Goal: Task Accomplishment & Management: Use online tool/utility

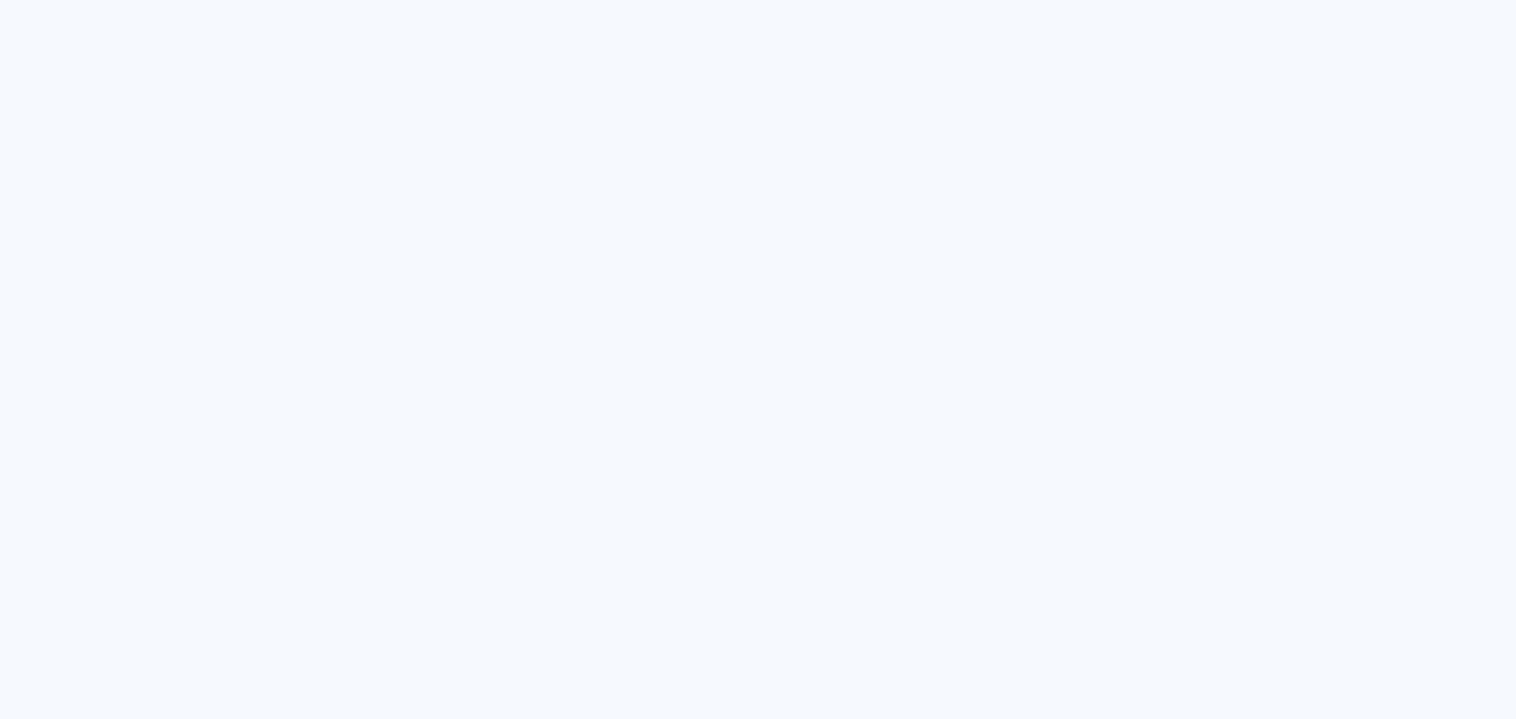
click at [306, 130] on neon-animated-pages "Prosite Website + Landing pages Proof Sistema de seleção e venda de fotos Desig…" at bounding box center [758, 359] width 1516 height 719
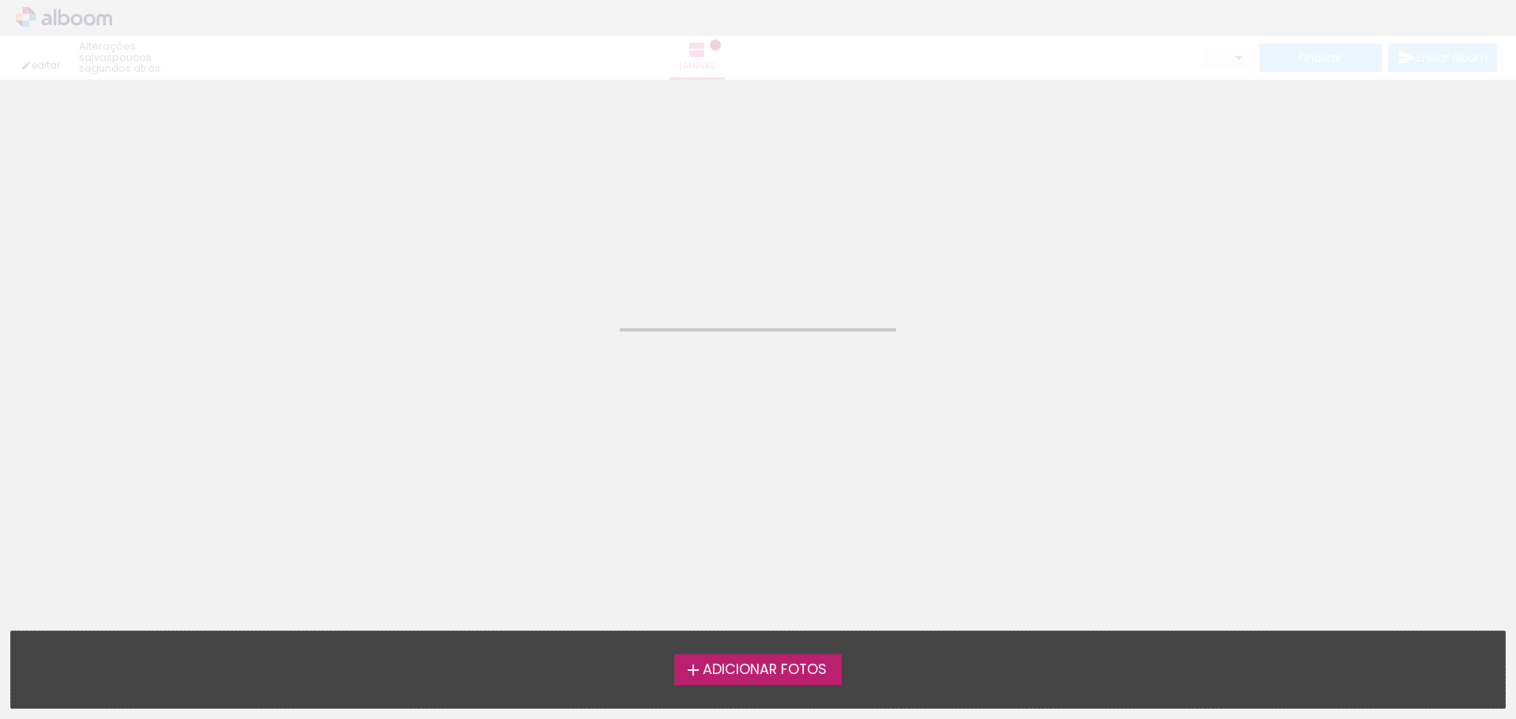
click at [367, 86] on quentale-layouter at bounding box center [568, 86] width 1137 height 0
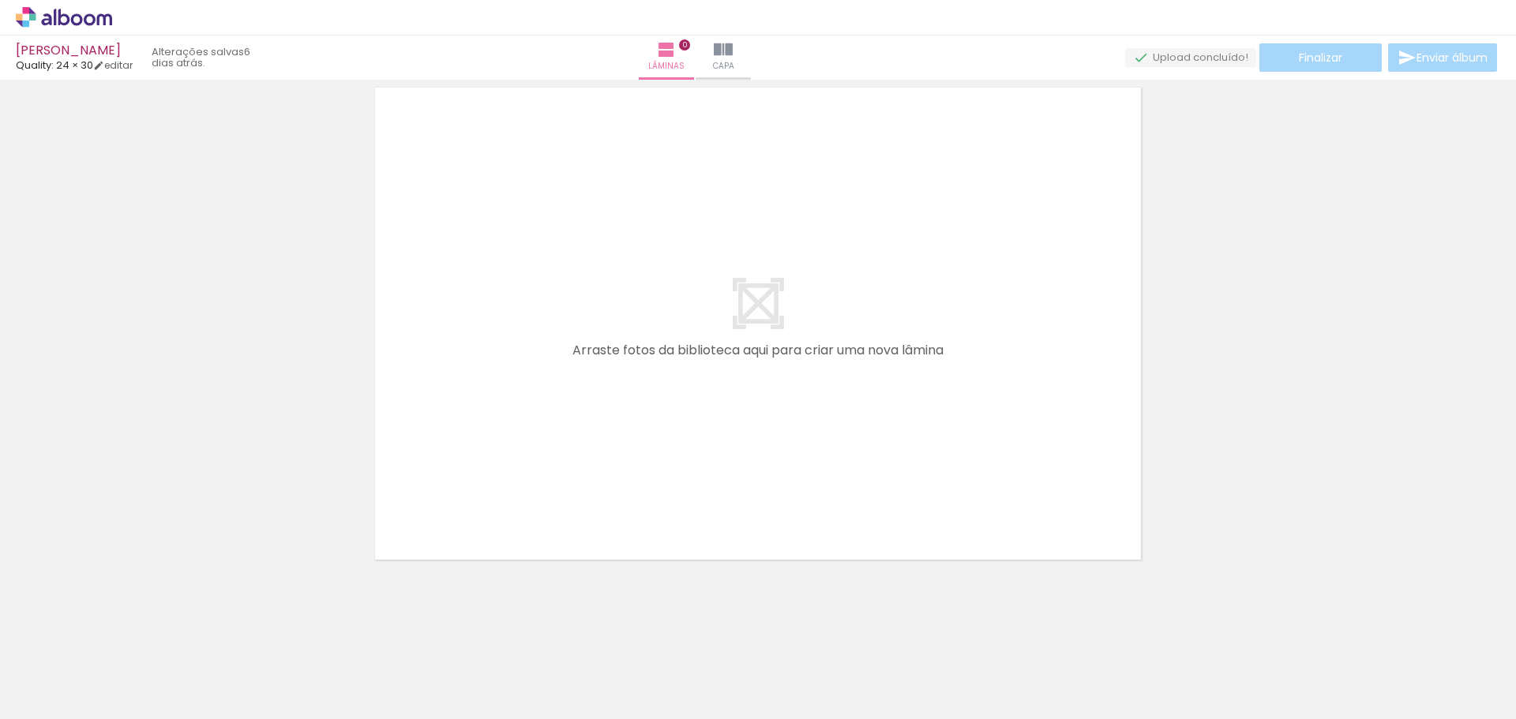
scroll to position [50, 0]
click at [733, 49] on iron-icon at bounding box center [723, 49] width 19 height 19
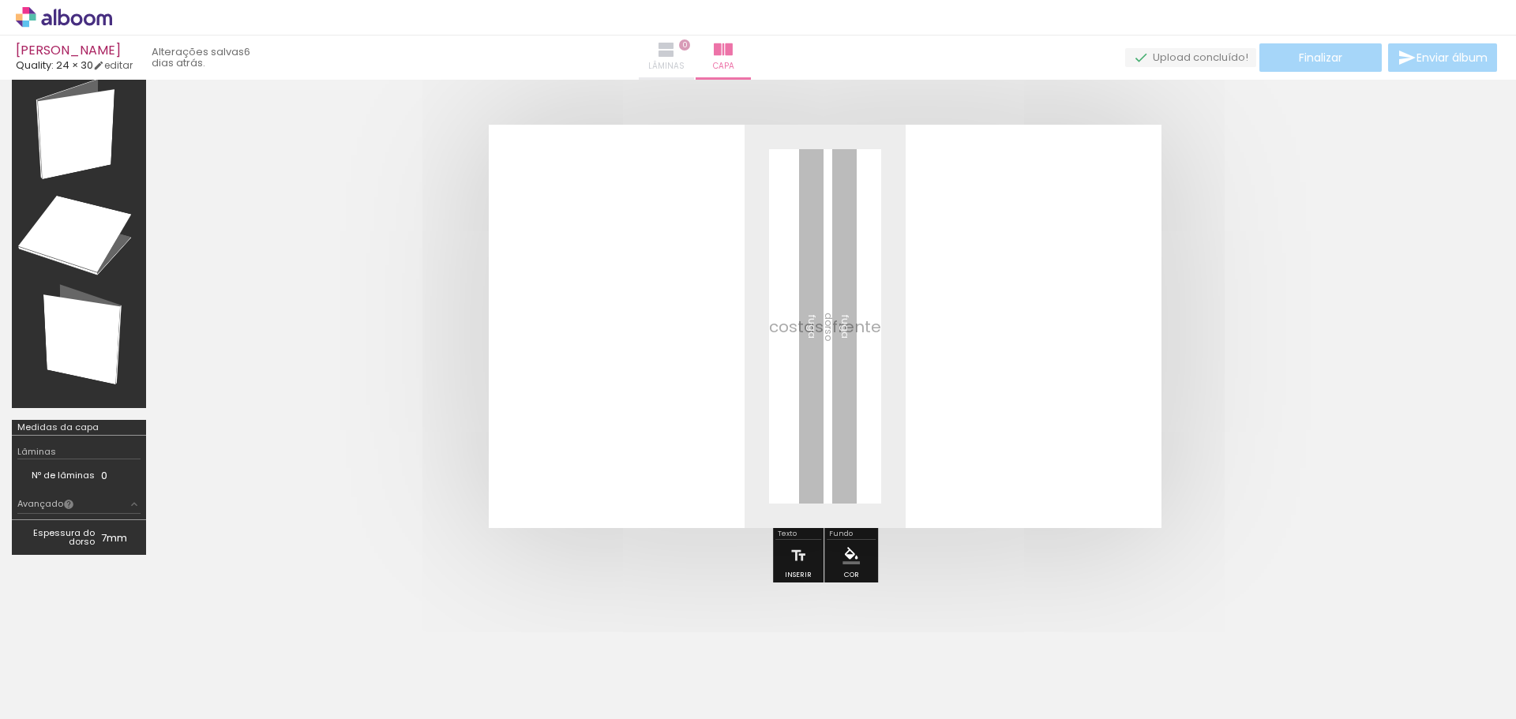
click at [676, 53] on iron-icon at bounding box center [666, 49] width 19 height 19
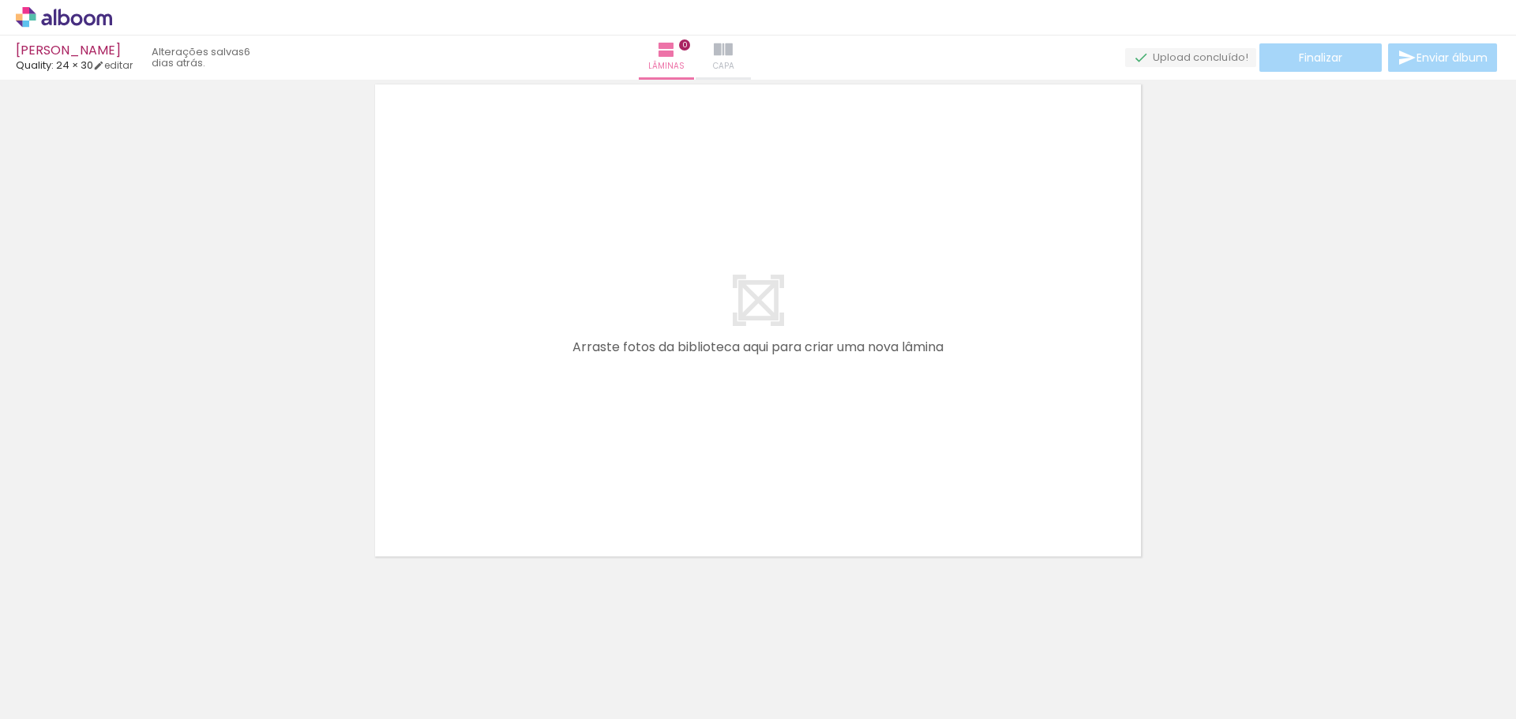
click at [733, 55] on iron-icon at bounding box center [723, 49] width 19 height 19
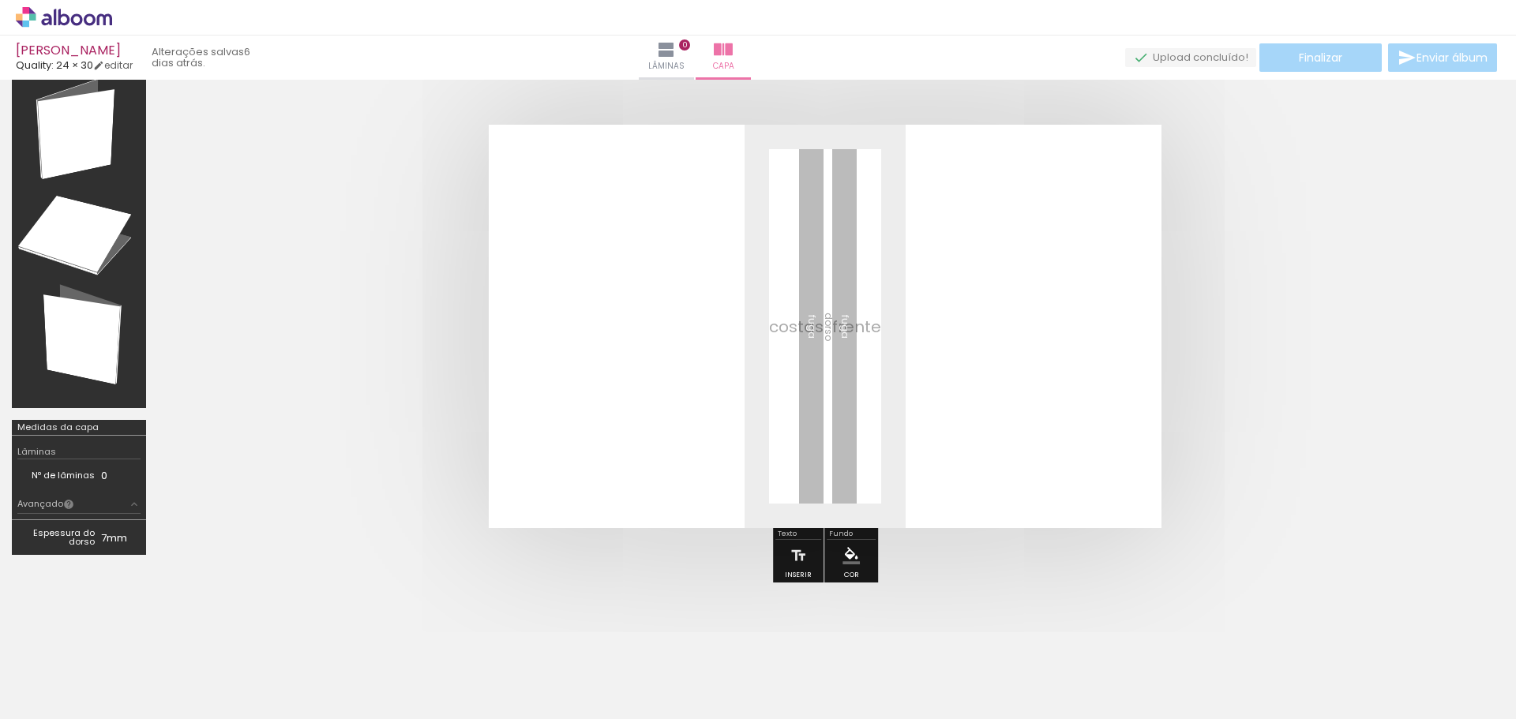
click at [684, 682] on div at bounding box center [689, 666] width 52 height 78
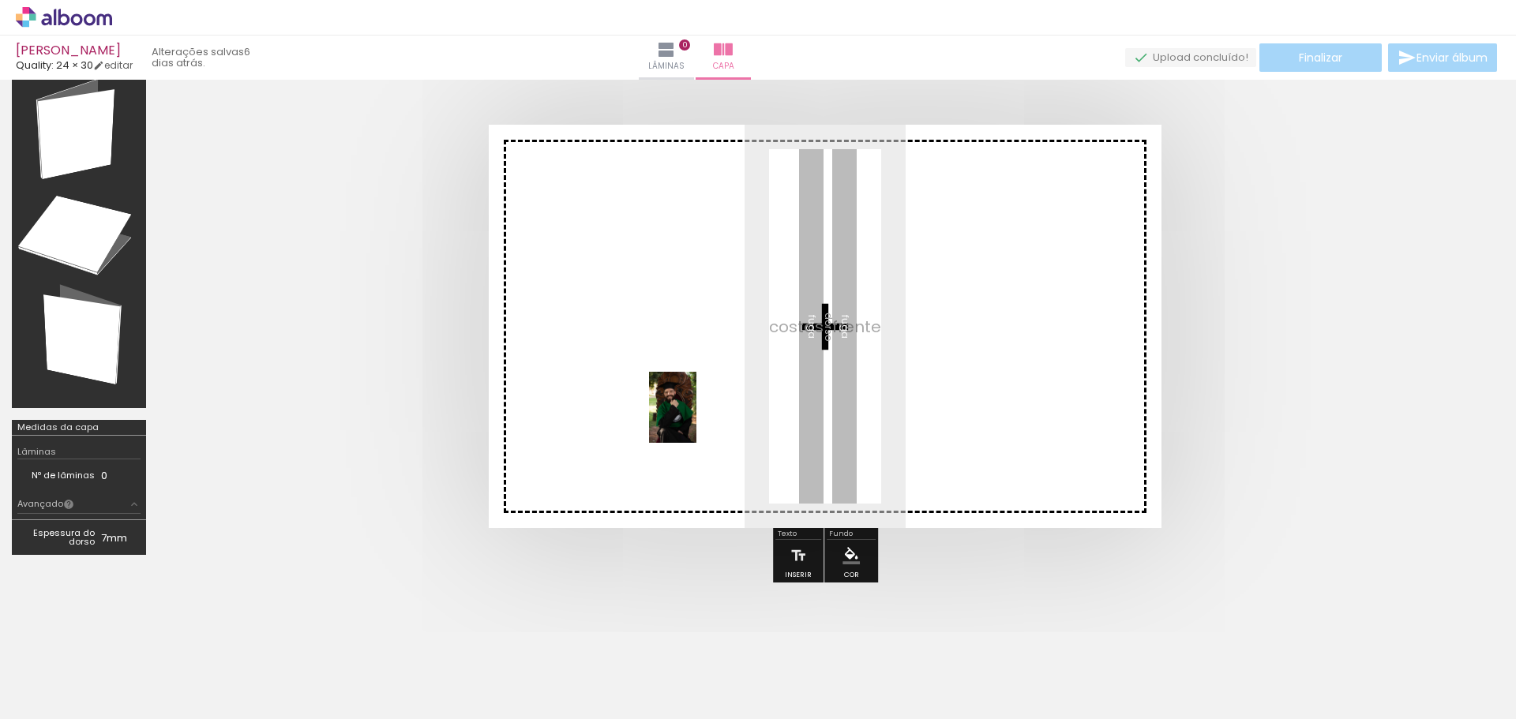
drag, startPoint x: 688, startPoint y: 689, endPoint x: 699, endPoint y: 385, distance: 304.2
click at [699, 385] on quentale-workspace at bounding box center [758, 359] width 1516 height 719
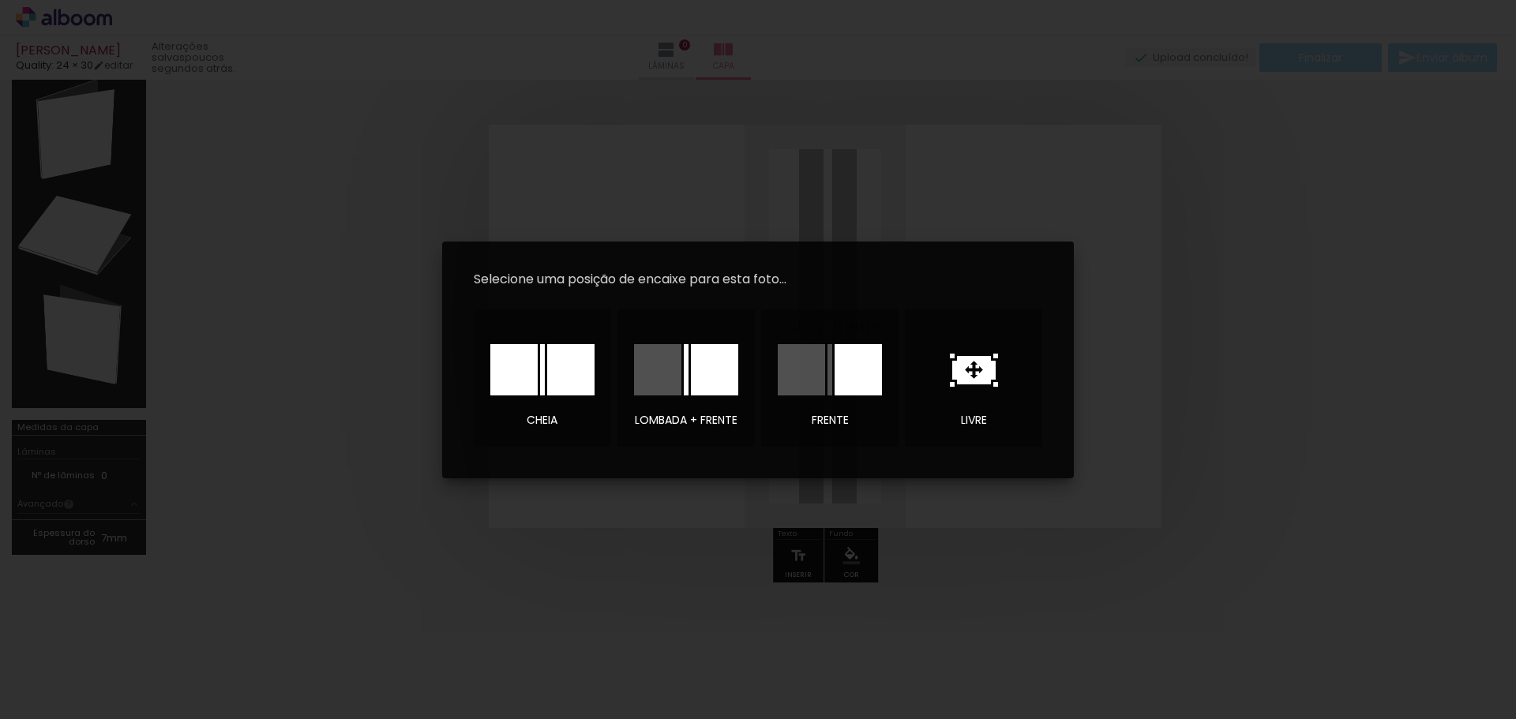
click at [571, 569] on iron-overlay-backdrop at bounding box center [758, 359] width 1516 height 719
click at [785, 220] on iron-overlay-backdrop at bounding box center [758, 359] width 1516 height 719
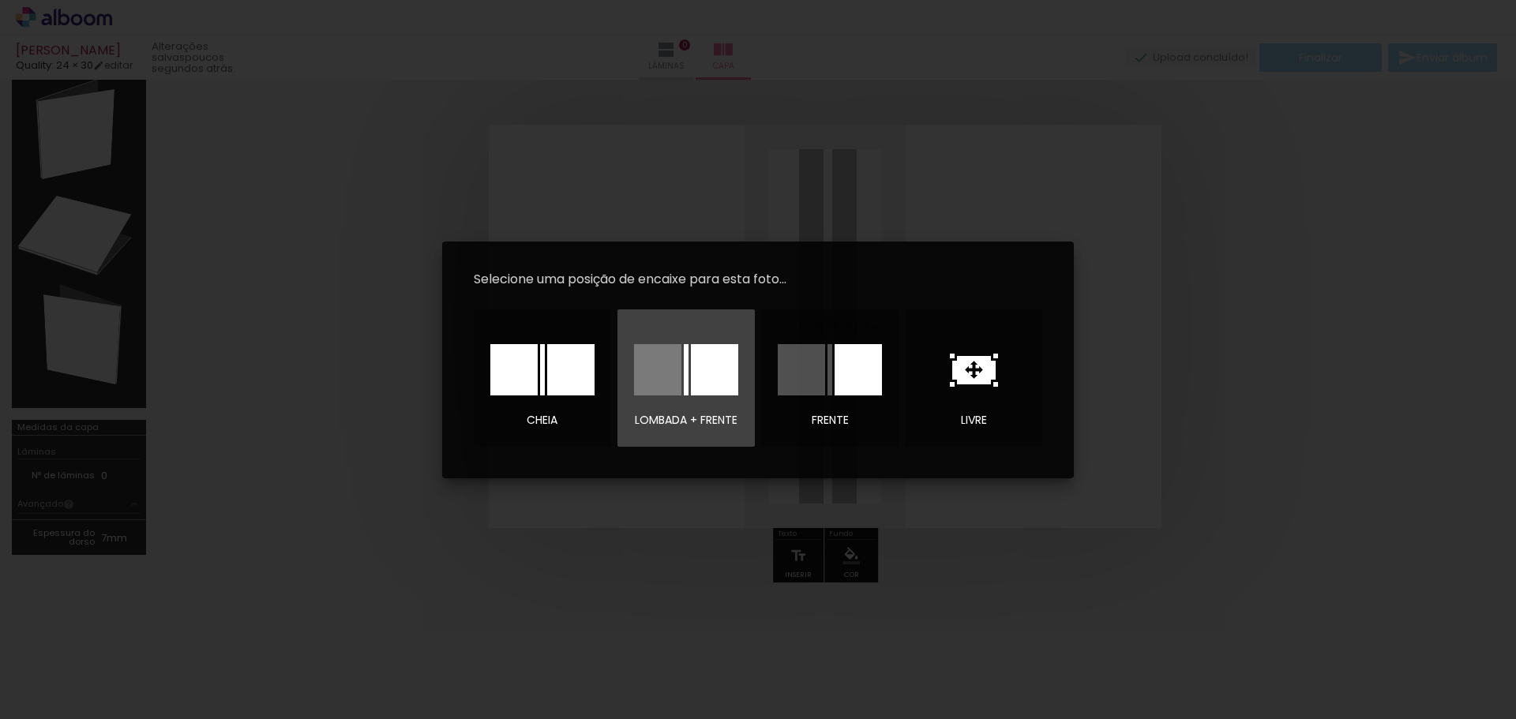
click at [658, 385] on div at bounding box center [657, 369] width 47 height 51
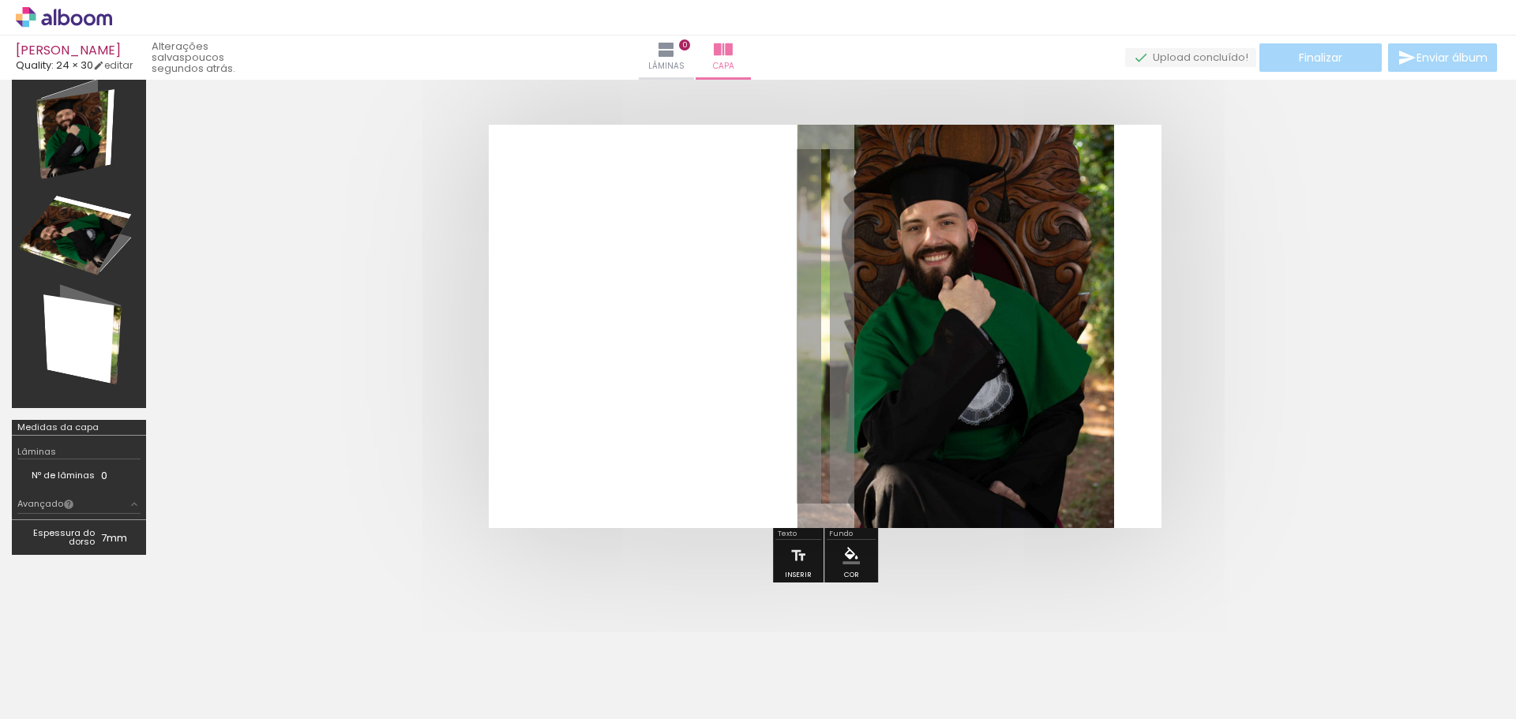
click at [971, 373] on quentale-photo at bounding box center [956, 327] width 317 height 404
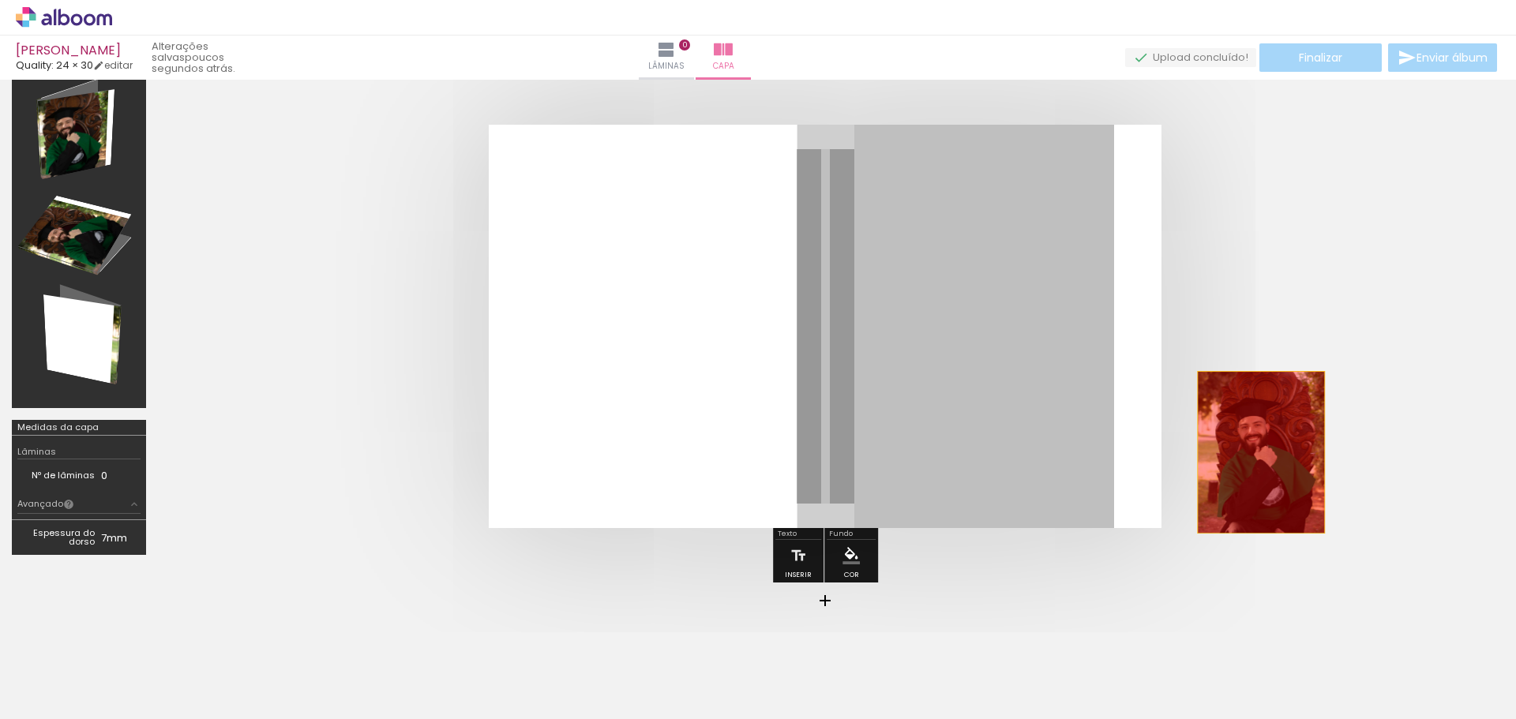
drag, startPoint x: 971, startPoint y: 369, endPoint x: 1285, endPoint y: 422, distance: 318.7
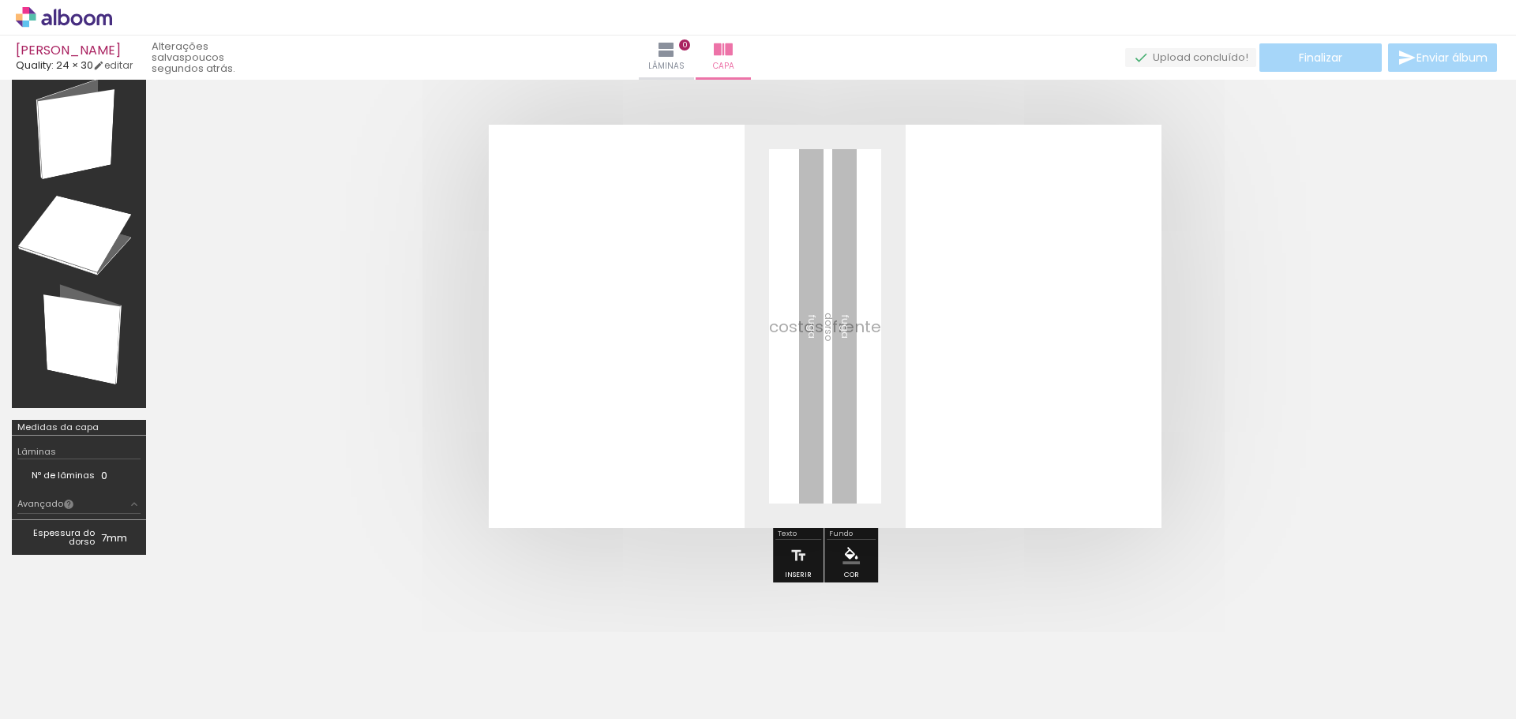
click at [80, 223] on div at bounding box center [78, 233] width 123 height 340
drag, startPoint x: 73, startPoint y: 145, endPoint x: 81, endPoint y: 328, distance: 183.4
click at [81, 328] on div at bounding box center [78, 233] width 123 height 340
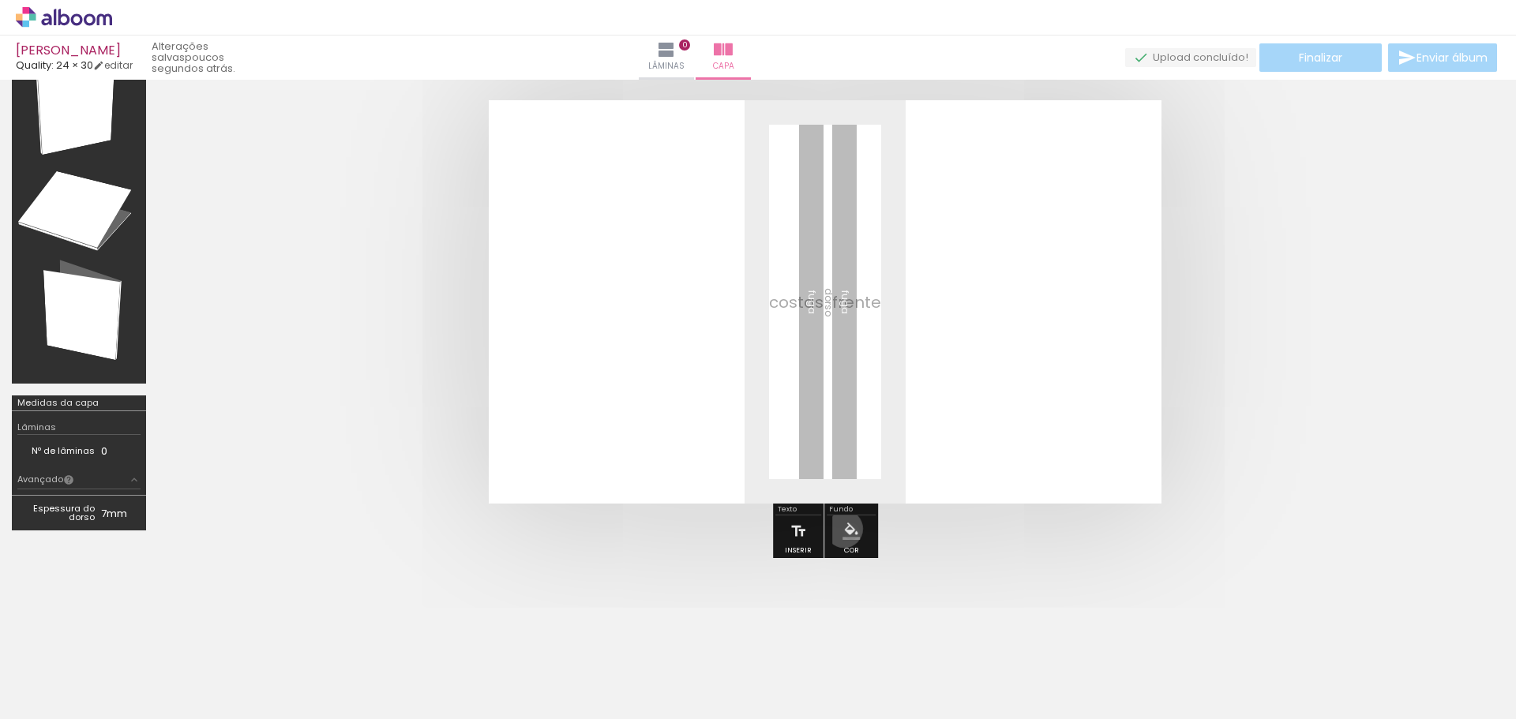
click at [843, 529] on iron-icon "color picker" at bounding box center [851, 531] width 17 height 17
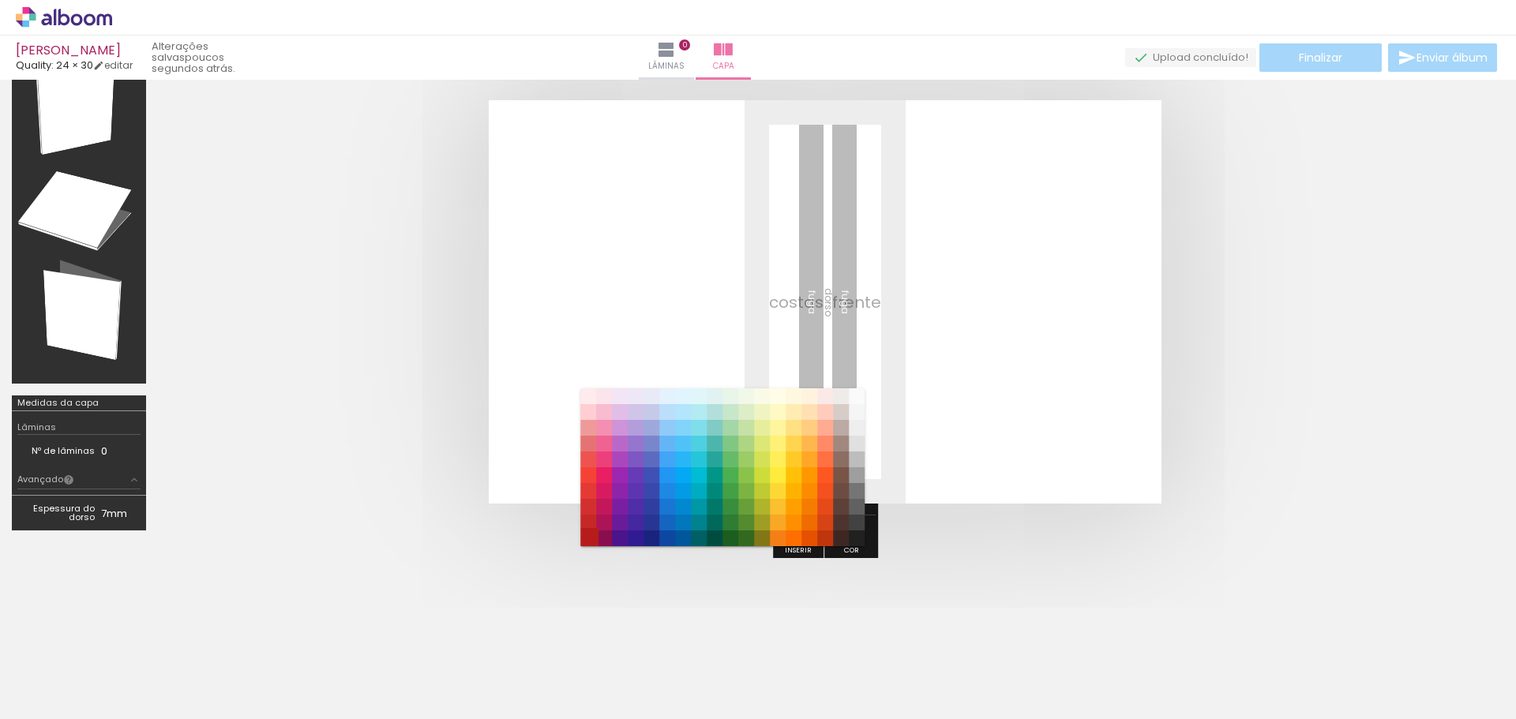
click at [585, 535] on paper-item "#b71c1c" at bounding box center [588, 539] width 16 height 16
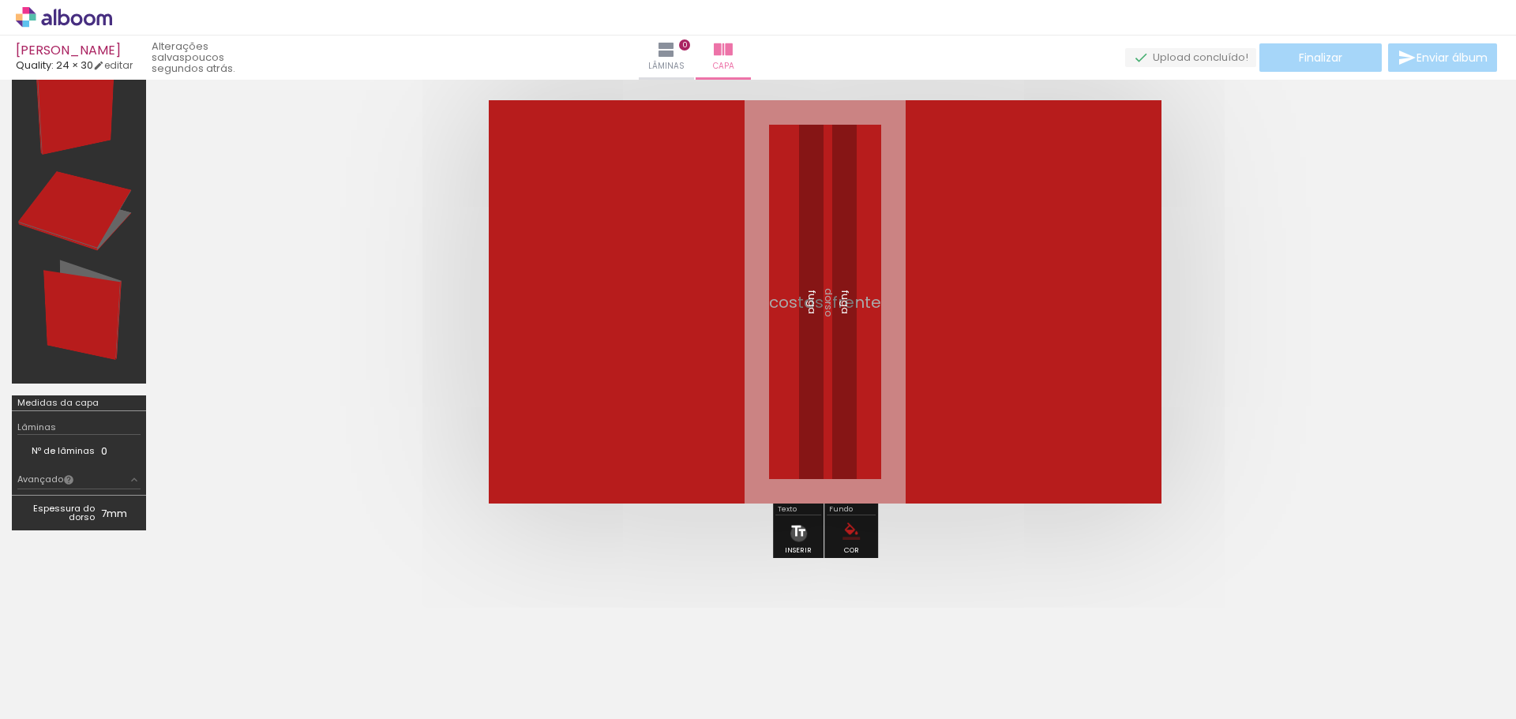
click at [799, 534] on iron-icon at bounding box center [798, 532] width 17 height 32
click at [610, 550] on div at bounding box center [825, 302] width 1335 height 530
click at [749, 289] on p at bounding box center [822, 293] width 338 height 34
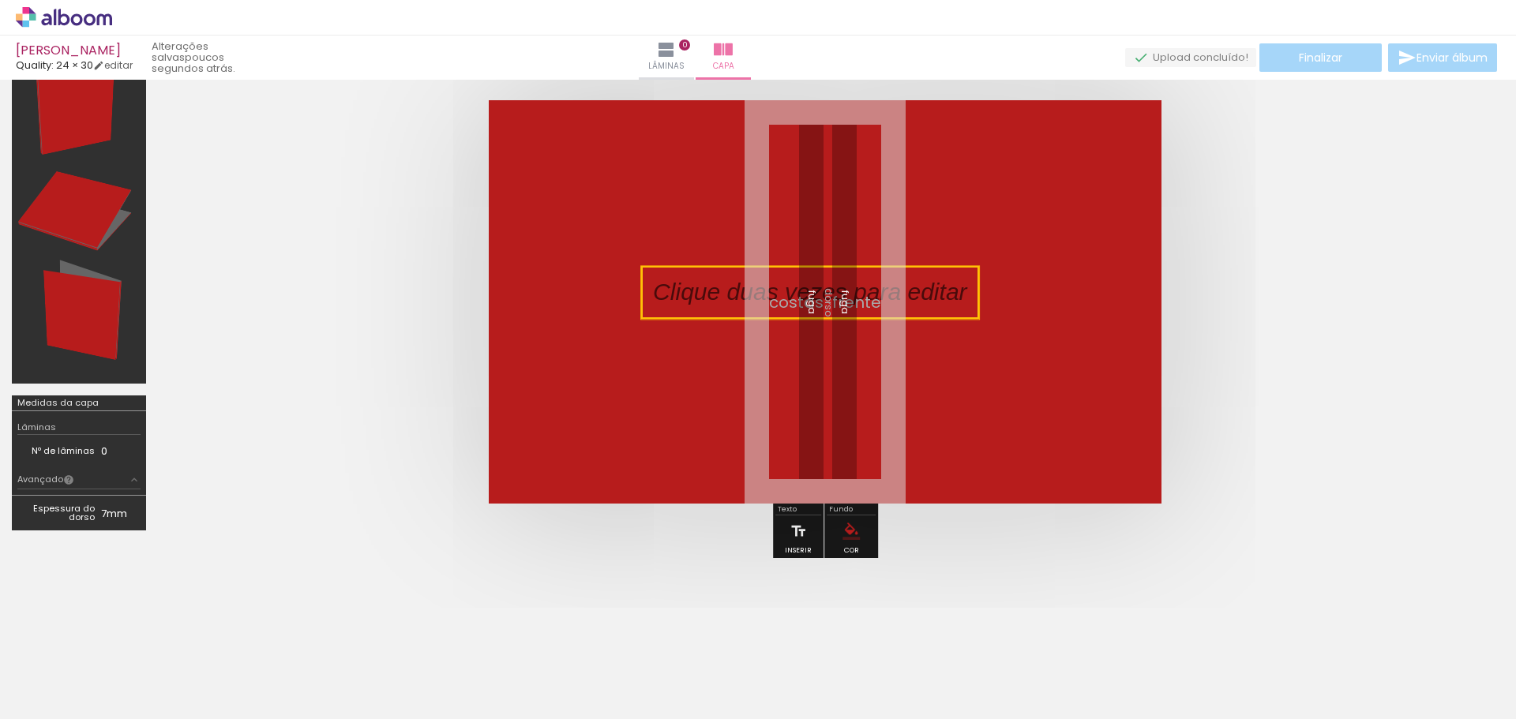
click at [749, 289] on quentale-selection at bounding box center [810, 292] width 338 height 53
drag, startPoint x: 1027, startPoint y: 389, endPoint x: 932, endPoint y: 376, distance: 95.7
click at [932, 376] on quentale-layouter at bounding box center [825, 302] width 673 height 404
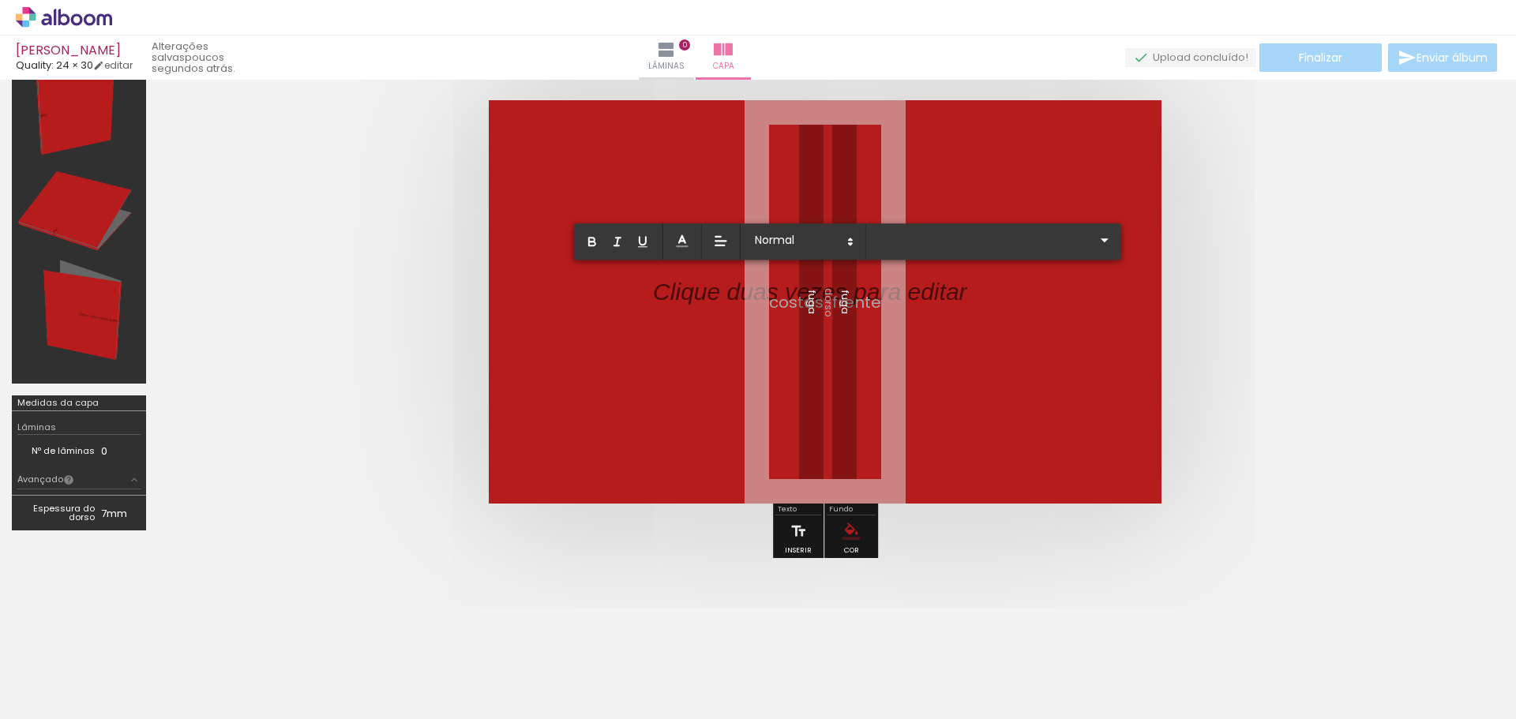
click at [932, 376] on quentale-layouter at bounding box center [825, 302] width 673 height 404
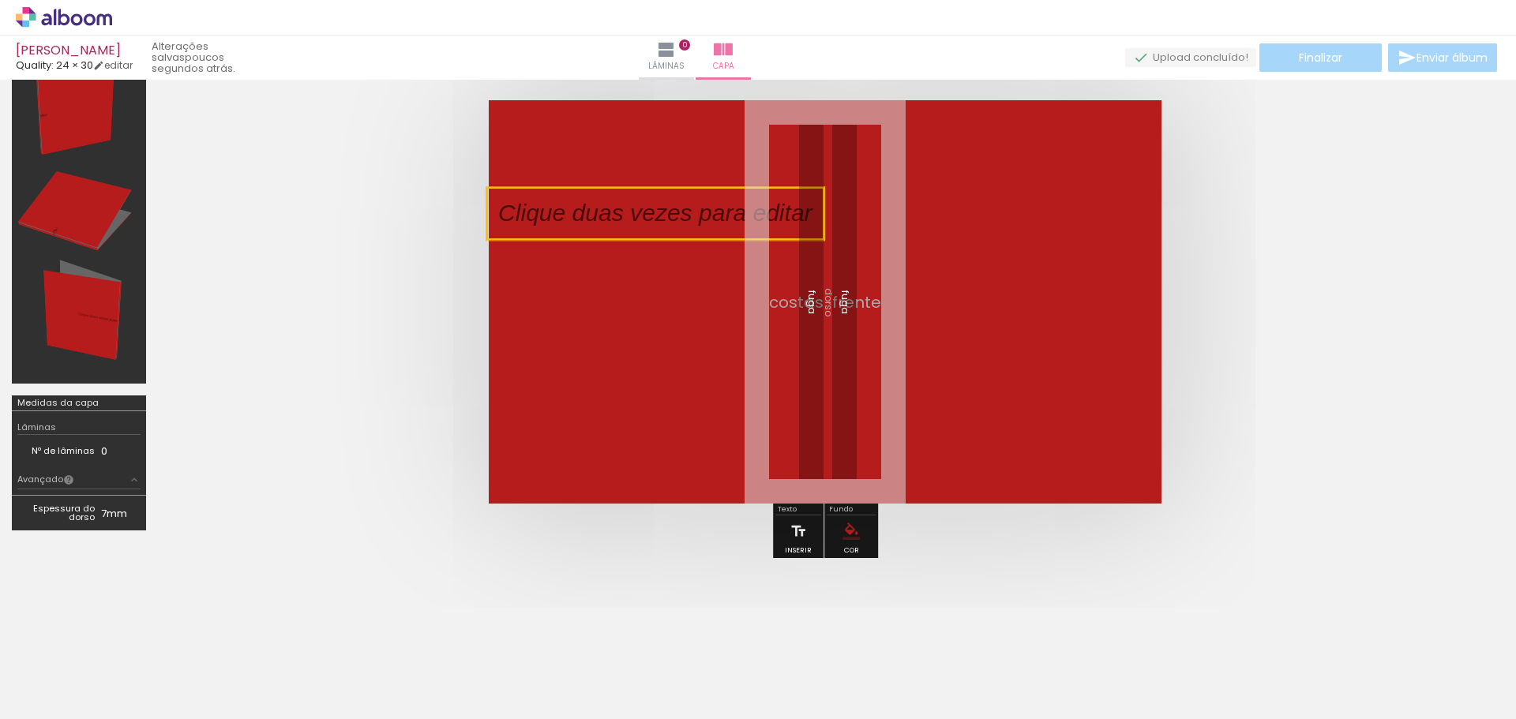
drag, startPoint x: 890, startPoint y: 274, endPoint x: 631, endPoint y: 196, distance: 270.6
click at [631, 196] on quentale-selection at bounding box center [655, 213] width 338 height 53
drag, startPoint x: 661, startPoint y: 197, endPoint x: 621, endPoint y: 198, distance: 40.3
click at [621, 198] on quentale-selection at bounding box center [655, 214] width 338 height 53
type input "Sans Serif"
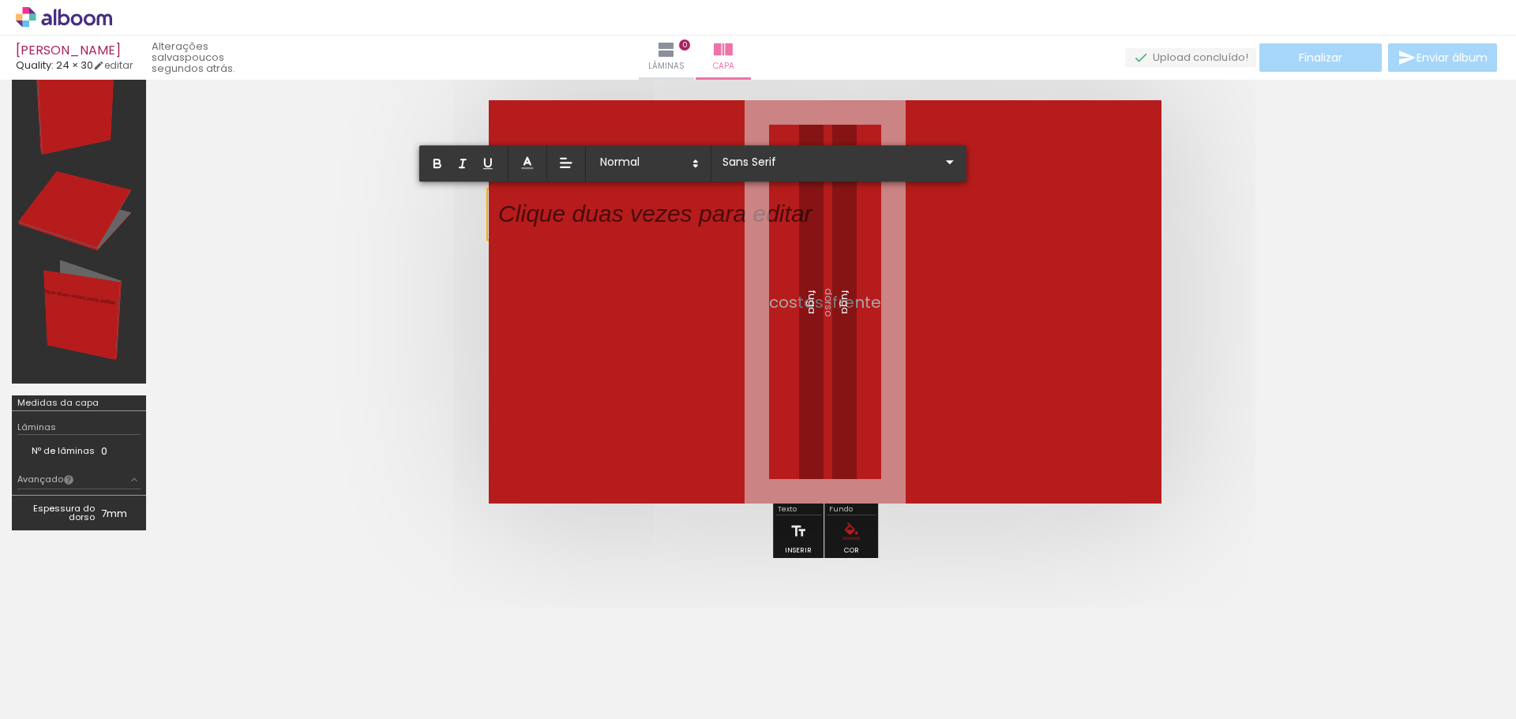
click at [621, 198] on div at bounding box center [655, 214] width 314 height 34
click at [941, 164] on iron-icon at bounding box center [950, 161] width 19 height 19
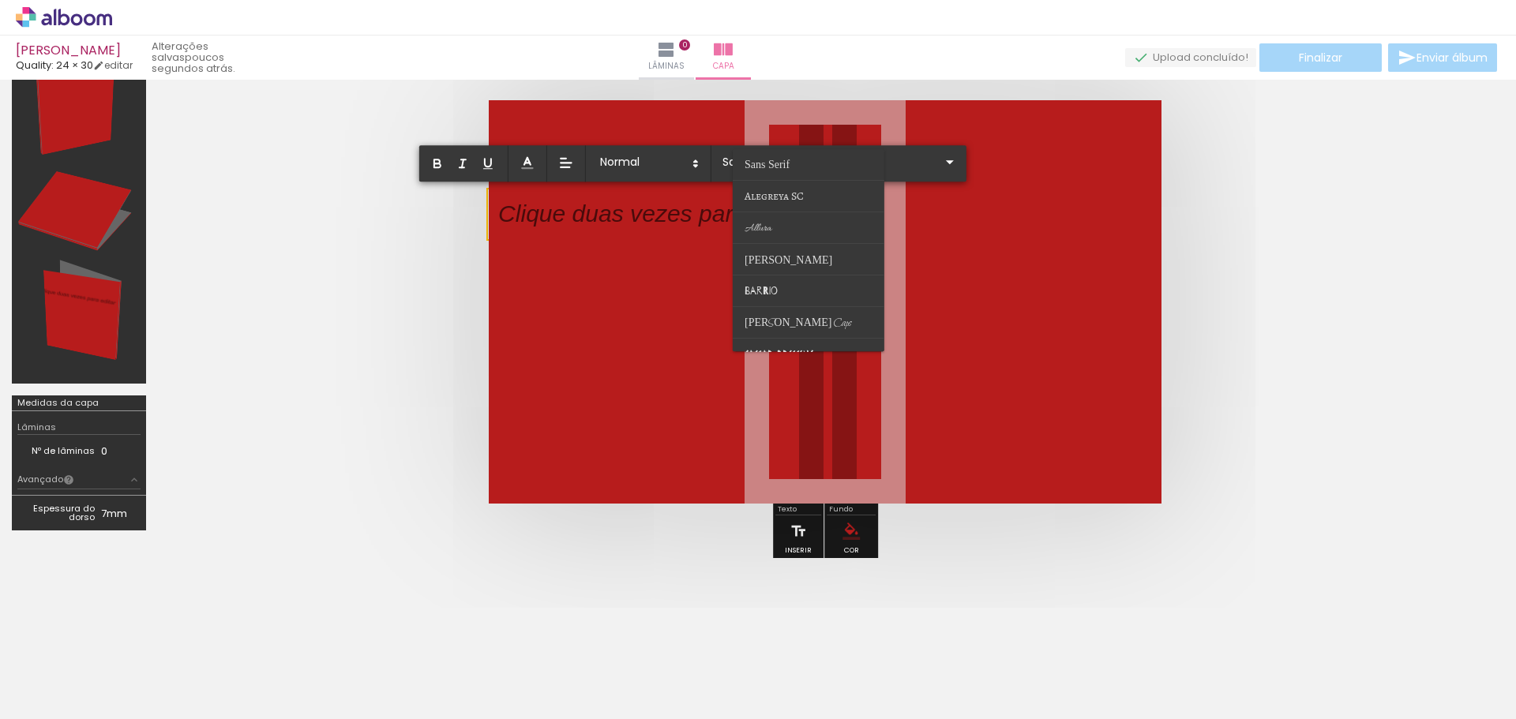
click at [547, 221] on p at bounding box center [655, 224] width 314 height 34
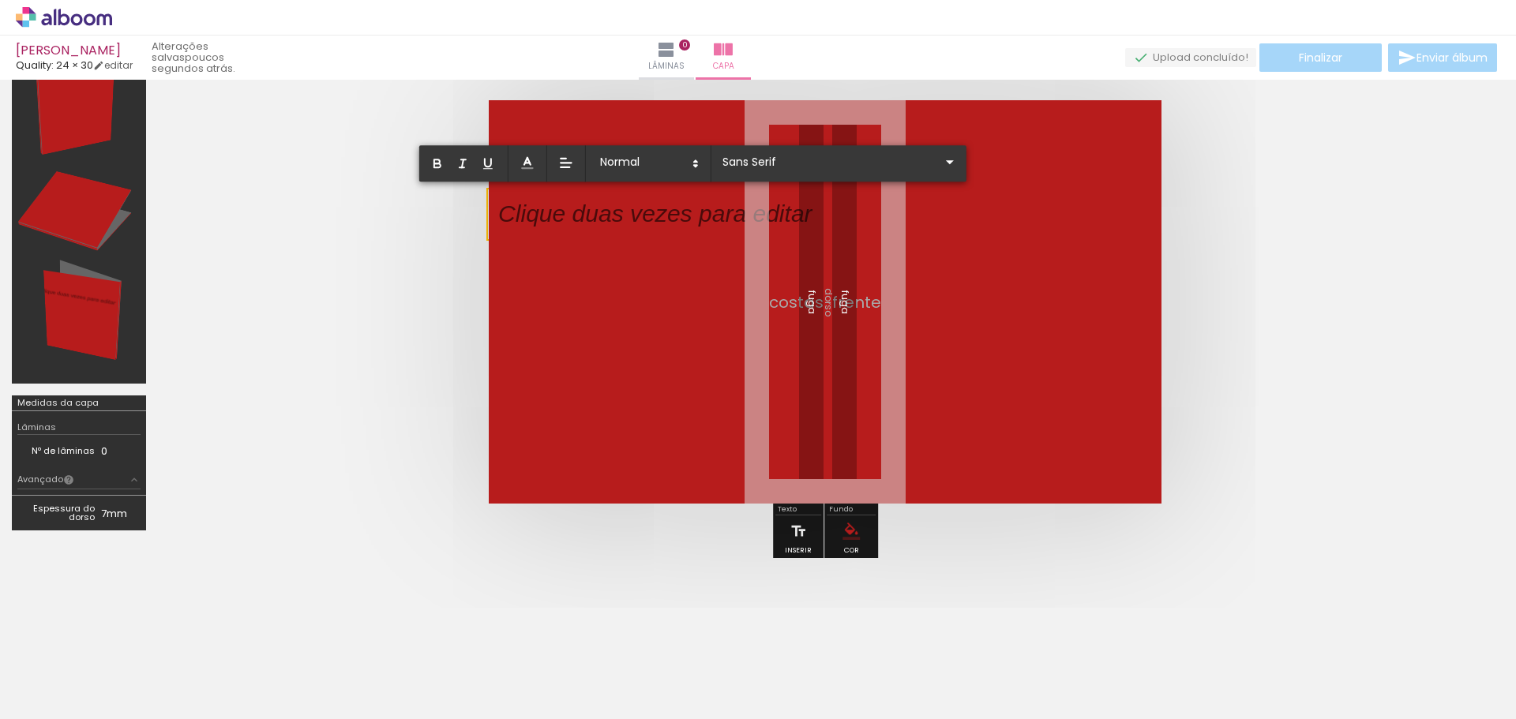
drag, startPoint x: 547, startPoint y: 221, endPoint x: 534, endPoint y: 220, distance: 13.5
click at [534, 220] on p at bounding box center [655, 224] width 314 height 34
click at [533, 259] on quentale-layouter at bounding box center [825, 302] width 673 height 404
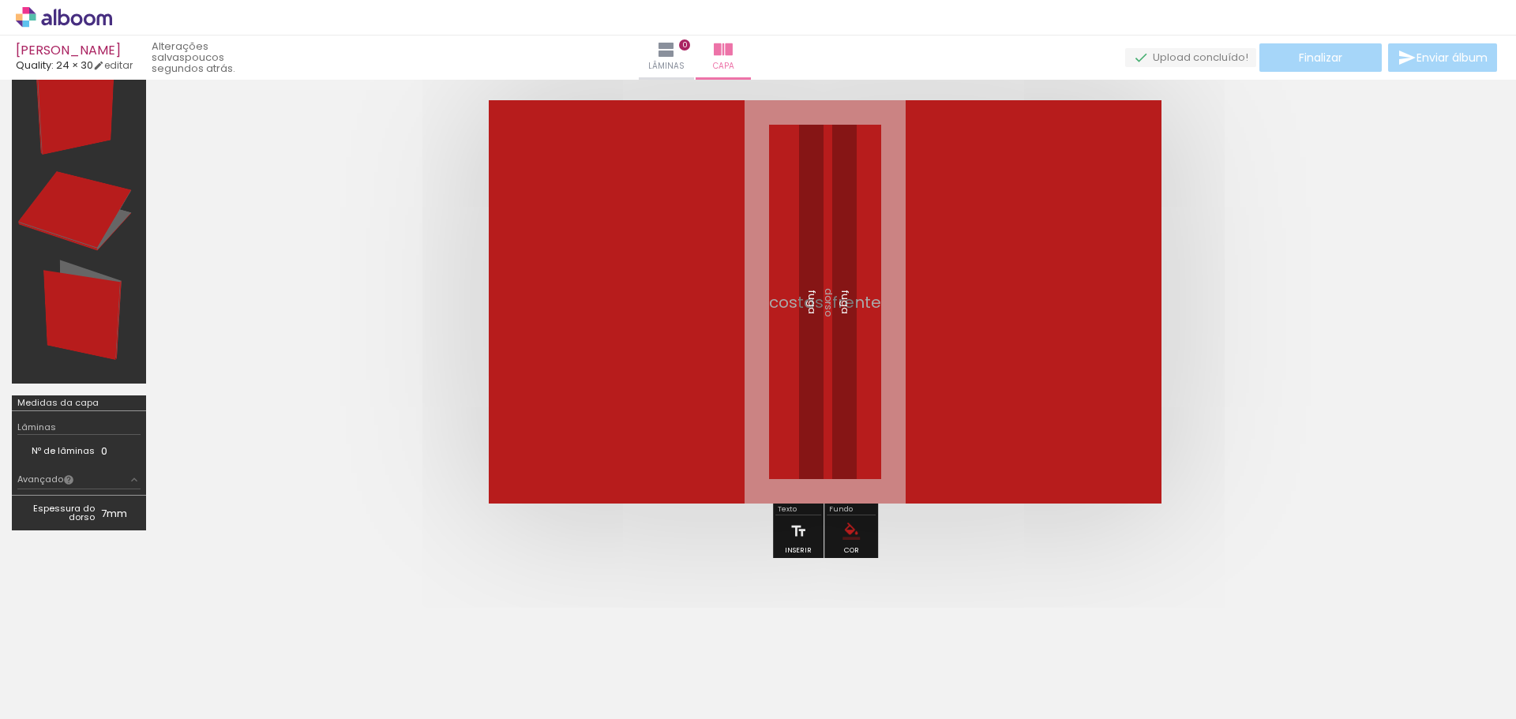
scroll to position [0, 9232]
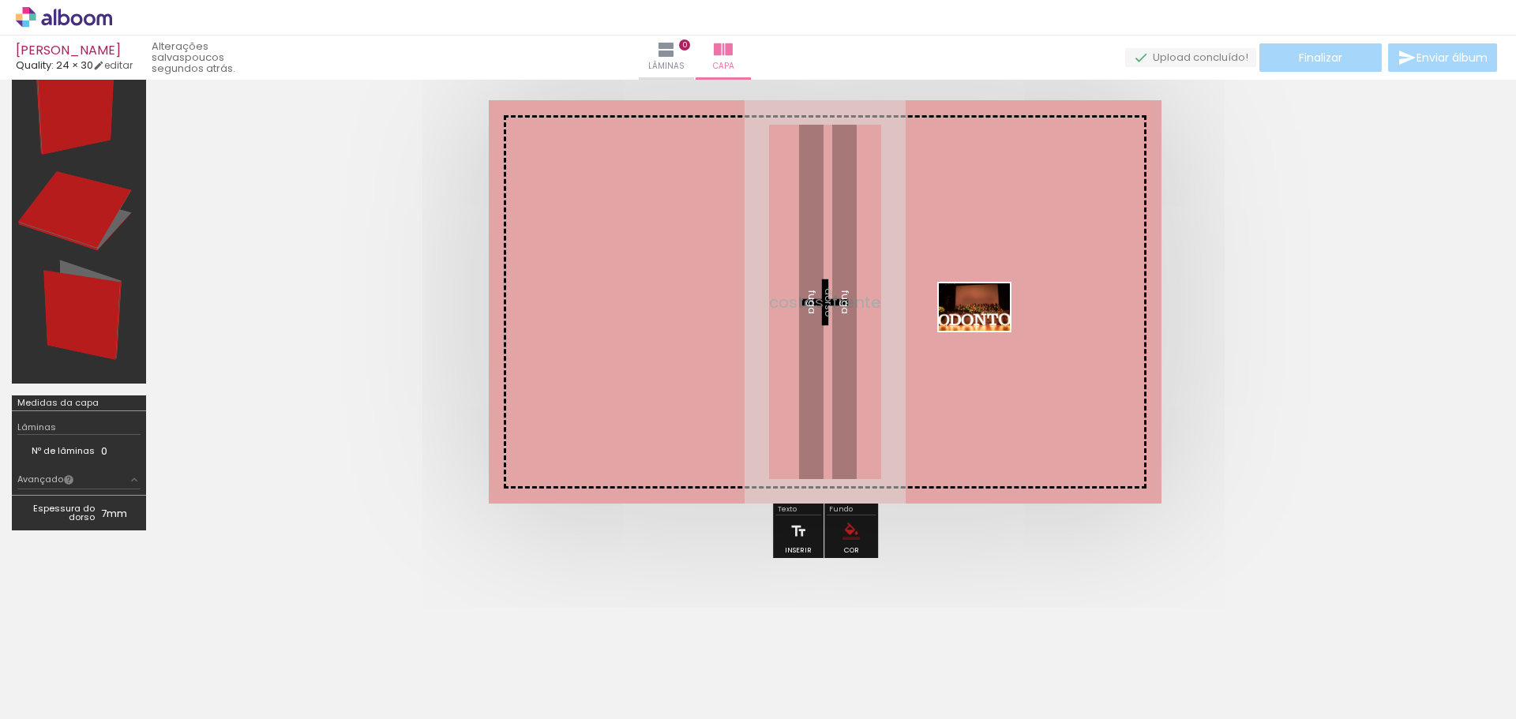
drag, startPoint x: 1459, startPoint y: 663, endPoint x: 975, endPoint y: 330, distance: 587.7
click at [975, 330] on quentale-workspace at bounding box center [758, 359] width 1516 height 719
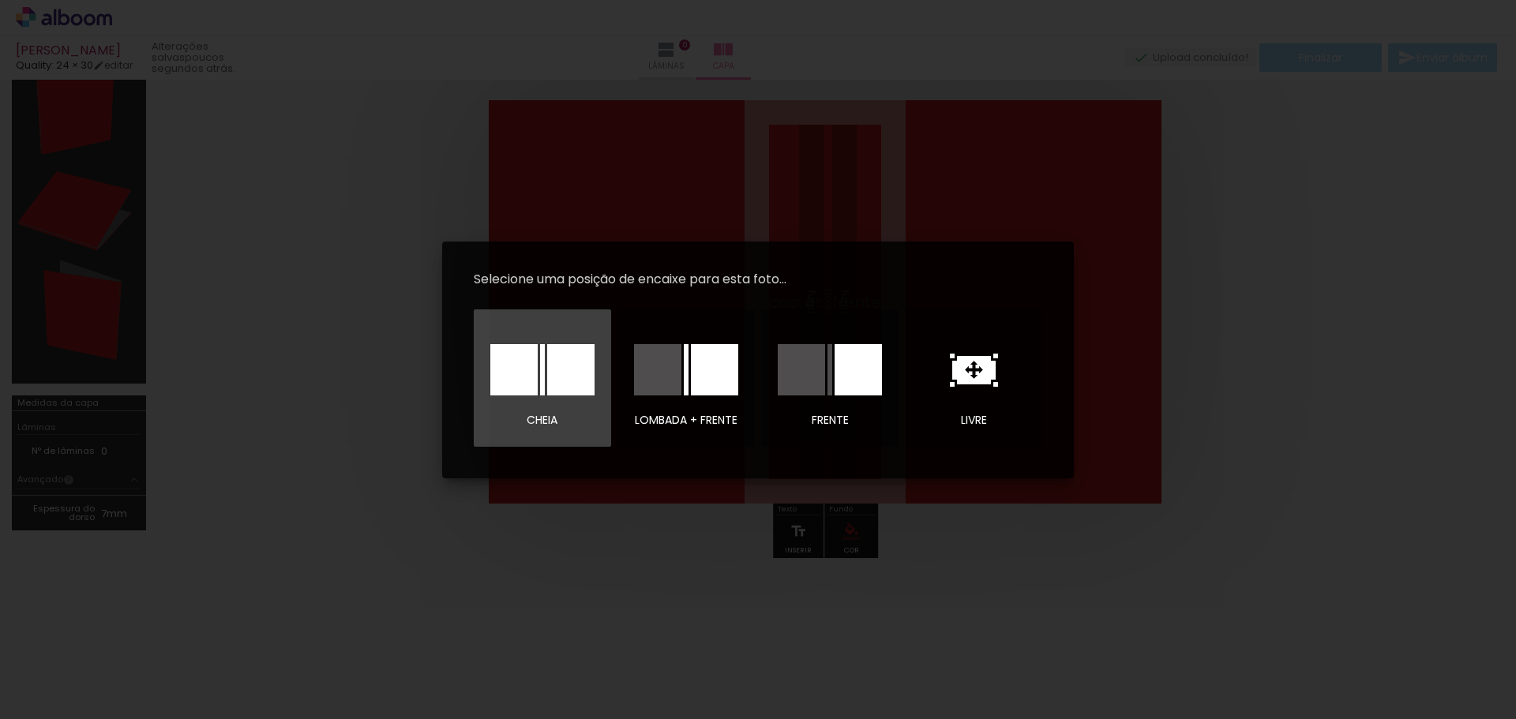
click at [526, 351] on div at bounding box center [513, 369] width 47 height 51
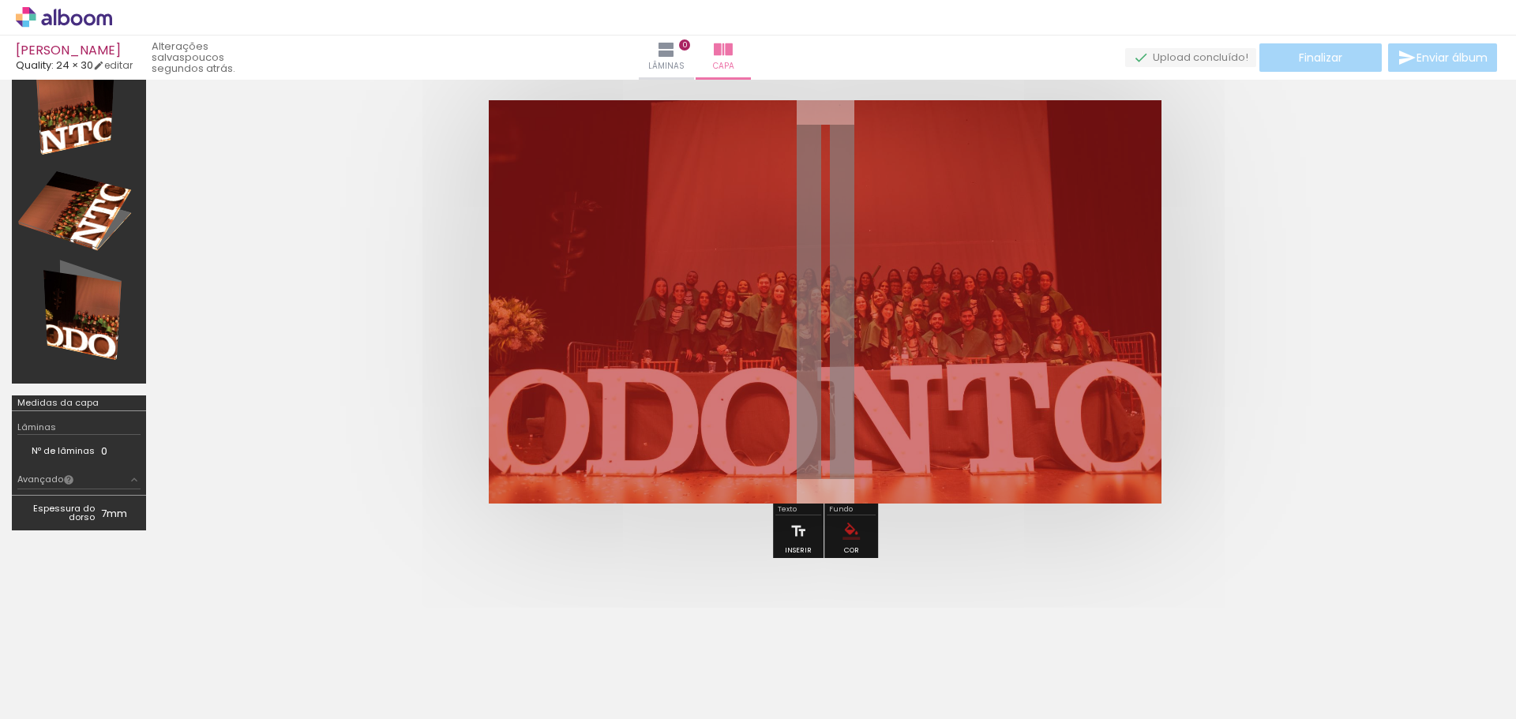
drag, startPoint x: 722, startPoint y: 141, endPoint x: 678, endPoint y: 141, distance: 43.4
click at [680, 141] on div at bounding box center [684, 140] width 9 height 9
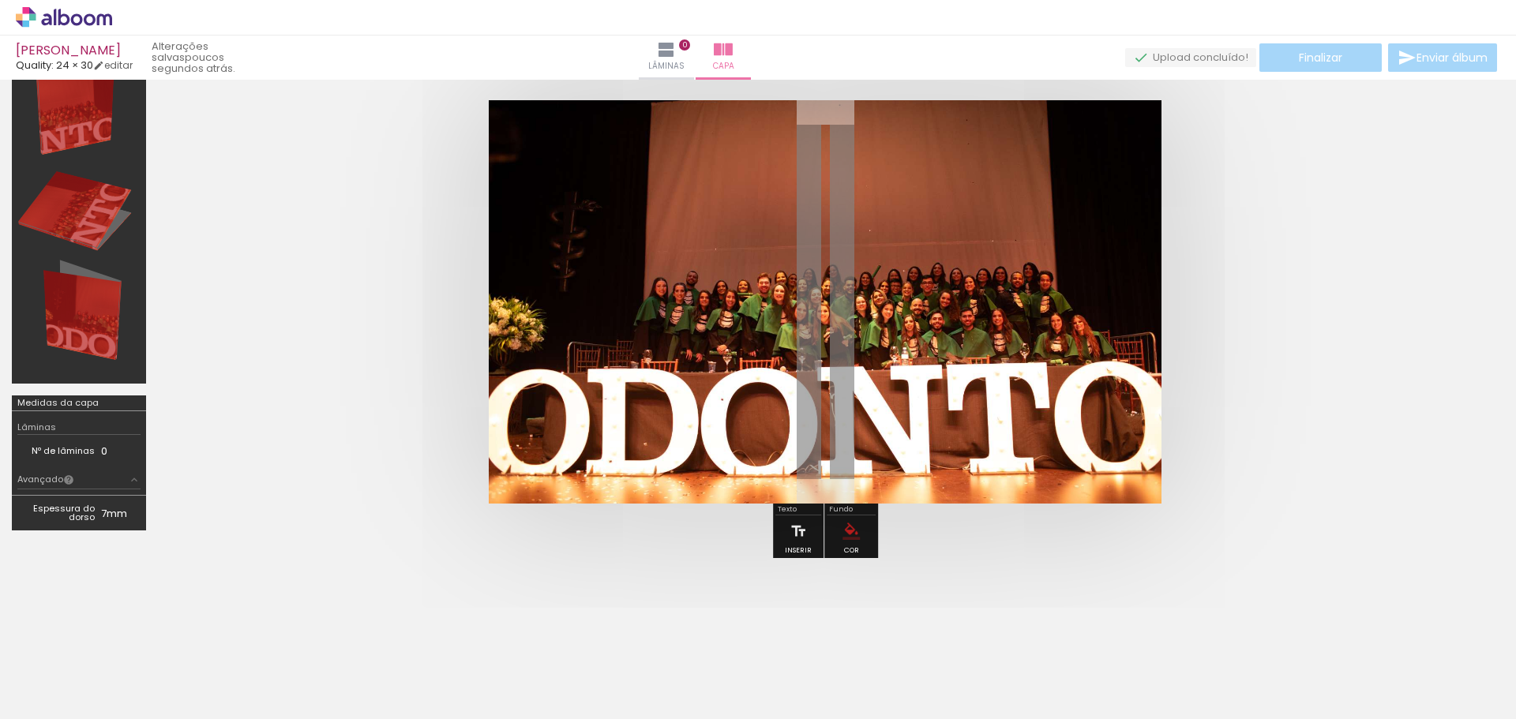
drag, startPoint x: 678, startPoint y: 141, endPoint x: 742, endPoint y: 149, distance: 65.2
type paper-slider "100"
click at [742, 128] on div "P&B Largura Cor" at bounding box center [852, 128] width 673 height 0
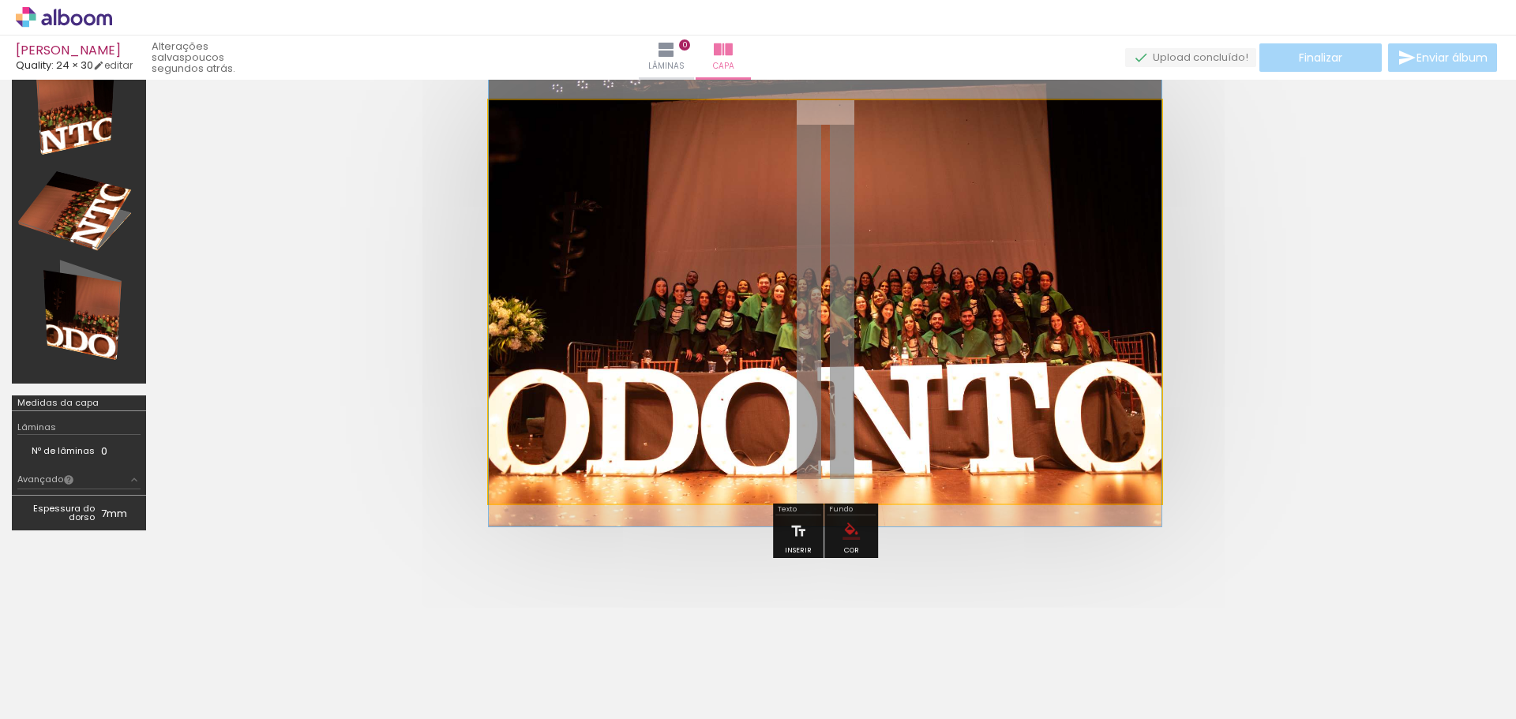
drag, startPoint x: 553, startPoint y: 141, endPoint x: 450, endPoint y: 152, distance: 103.3
type paper-slider "100"
click at [450, 152] on quentale-cover at bounding box center [825, 302] width 1208 height 404
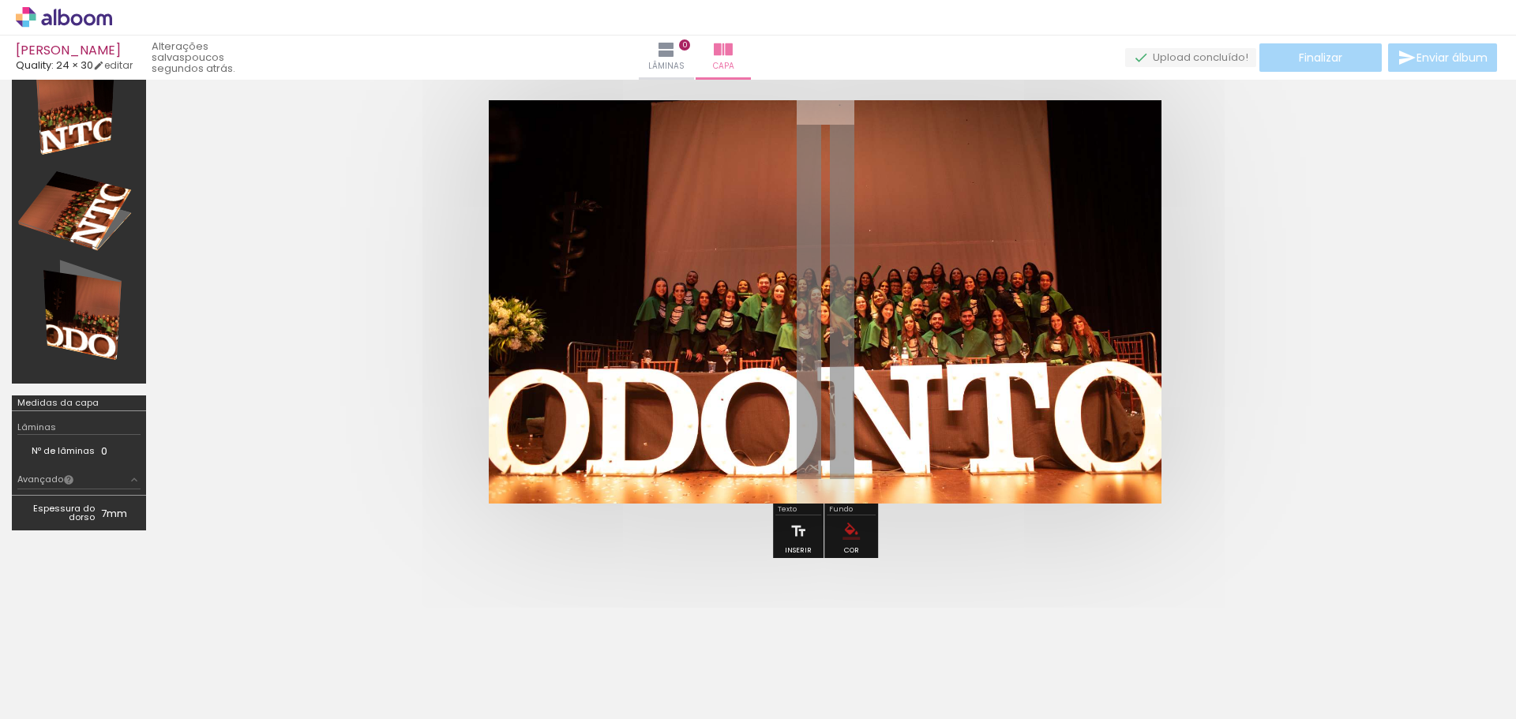
click at [540, 325] on quentale-photo at bounding box center [825, 302] width 673 height 404
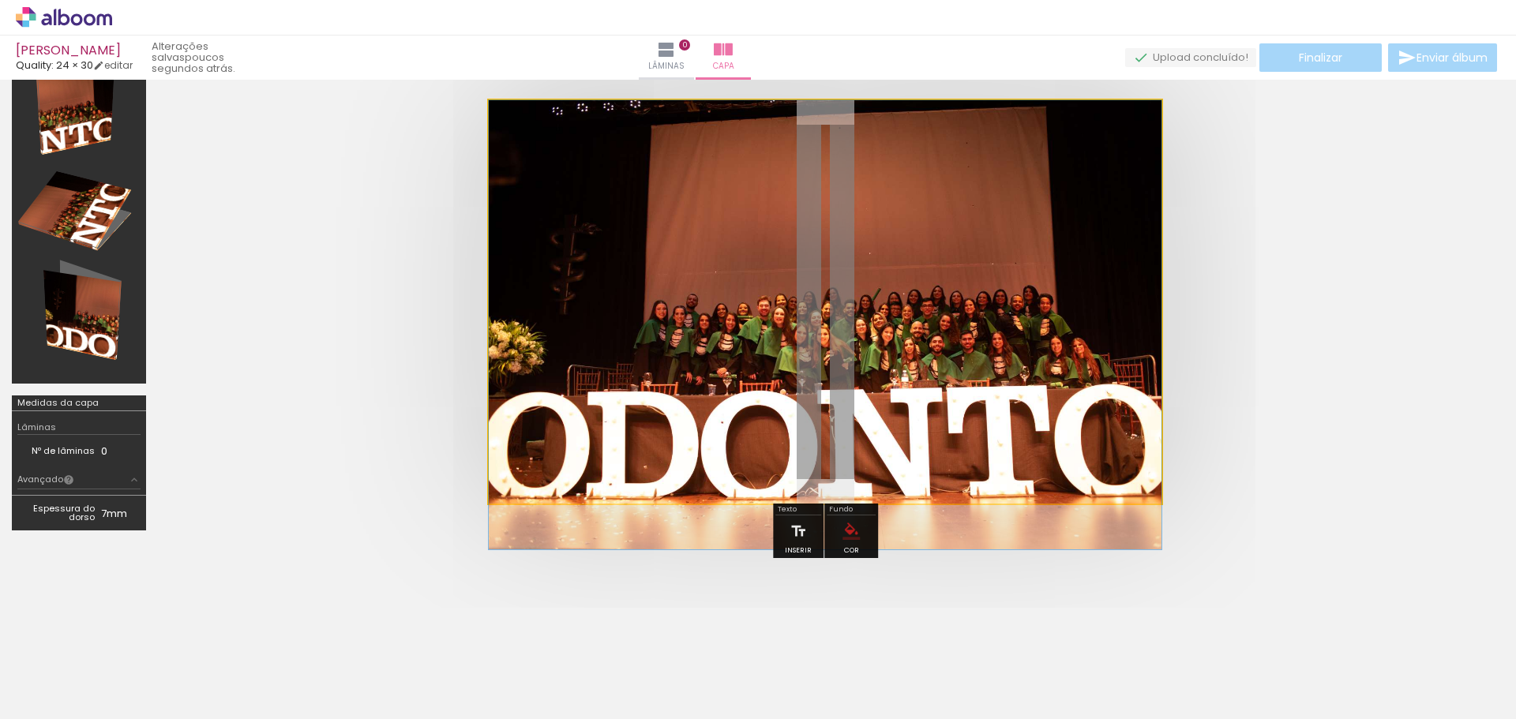
drag, startPoint x: 539, startPoint y: 321, endPoint x: 580, endPoint y: 354, distance: 52.8
click at [580, 354] on quentale-photo at bounding box center [825, 302] width 673 height 404
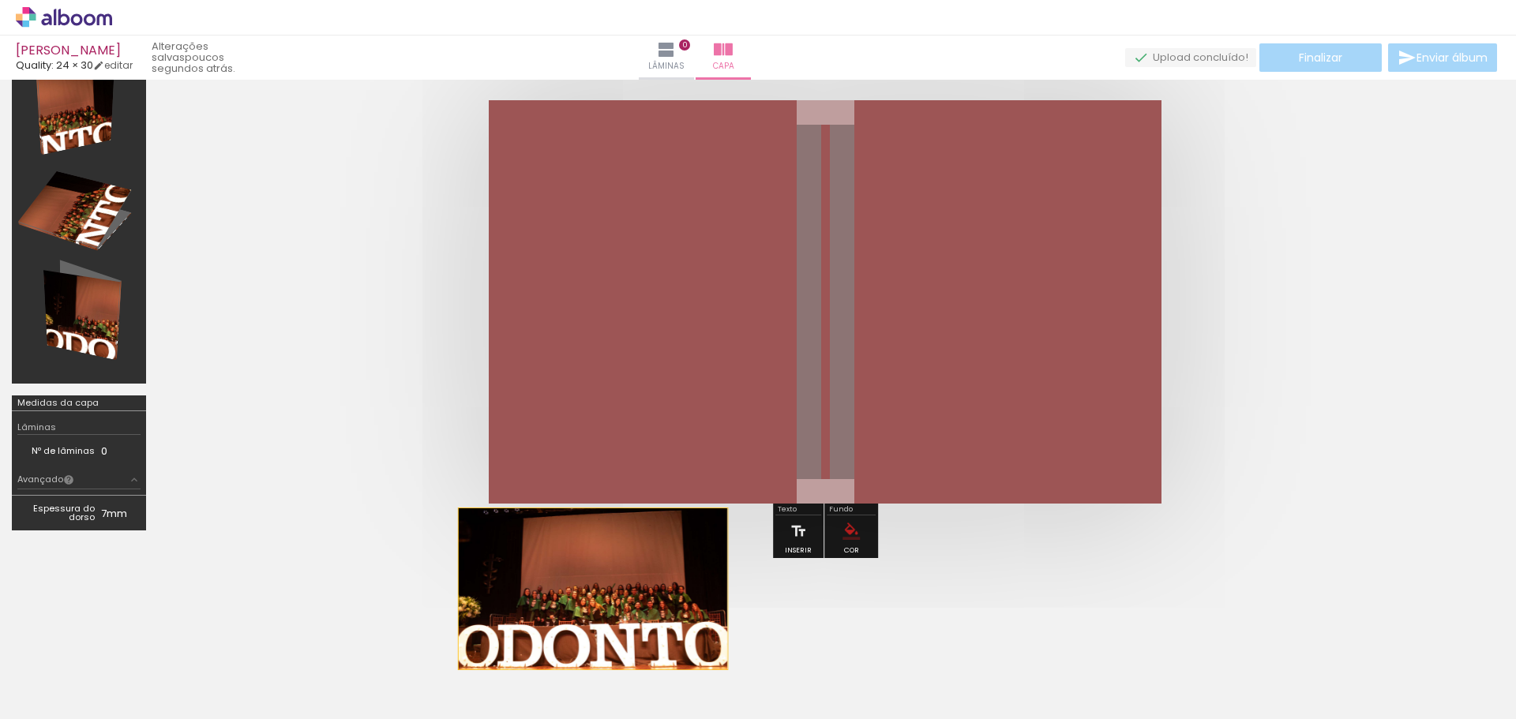
drag, startPoint x: 580, startPoint y: 354, endPoint x: 593, endPoint y: 589, distance: 235.7
click at [593, 589] on quentale-cover-section at bounding box center [758, 395] width 1516 height 779
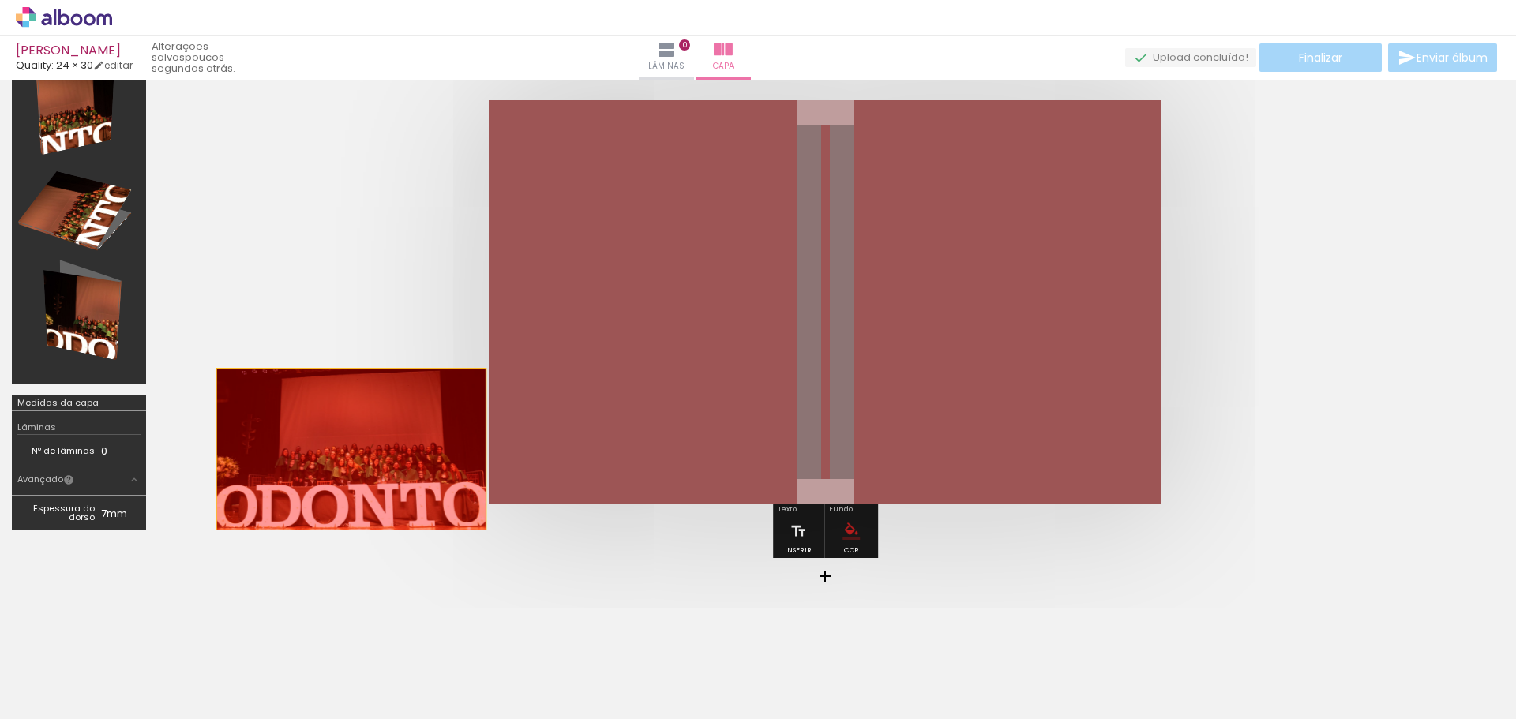
drag, startPoint x: 735, startPoint y: 376, endPoint x: 350, endPoint y: 449, distance: 392.3
